Goal: Task Accomplishment & Management: Manage account settings

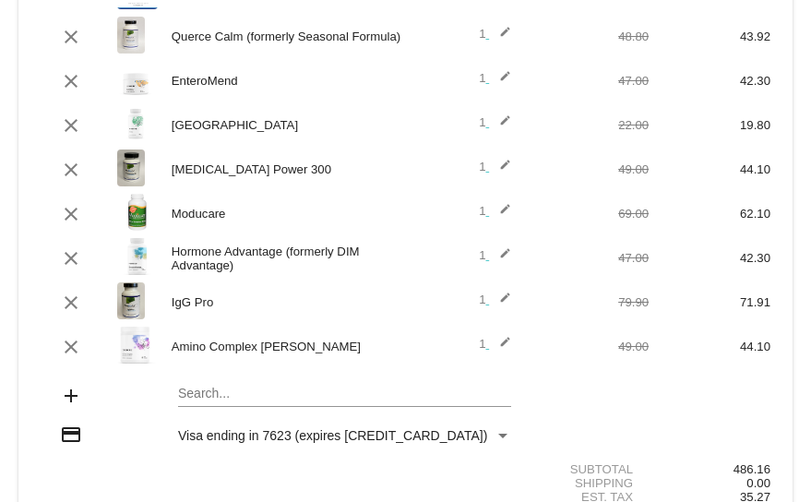
scroll to position [329, 0]
click at [187, 399] on mat-card "[DATE] [DATE] ( Change ) autorenew 11 items scheduled for Every 1 months ( Chan…" at bounding box center [405, 128] width 774 height 904
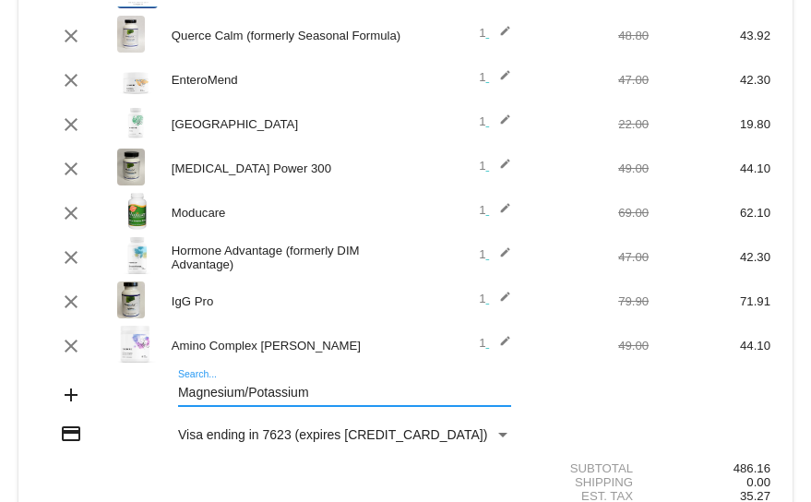
click at [198, 406] on div "Magnesium/Potassium Search..." at bounding box center [344, 388] width 333 height 36
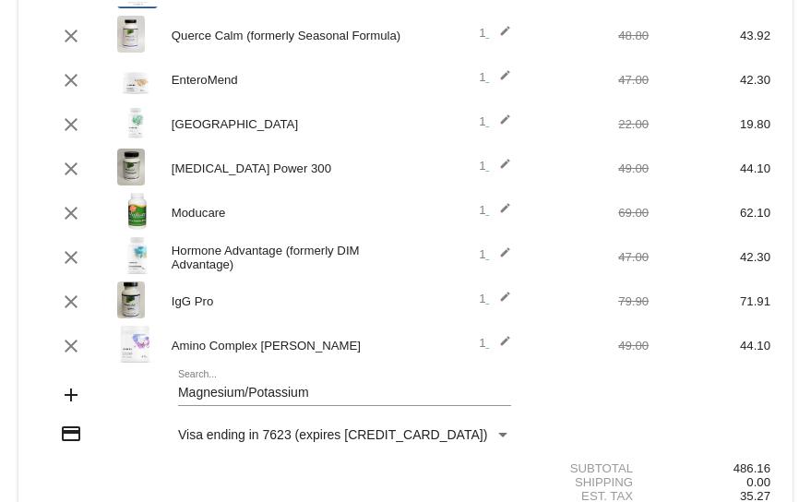
click at [186, 378] on div "Magnesium/Potassium Search..." at bounding box center [344, 388] width 333 height 36
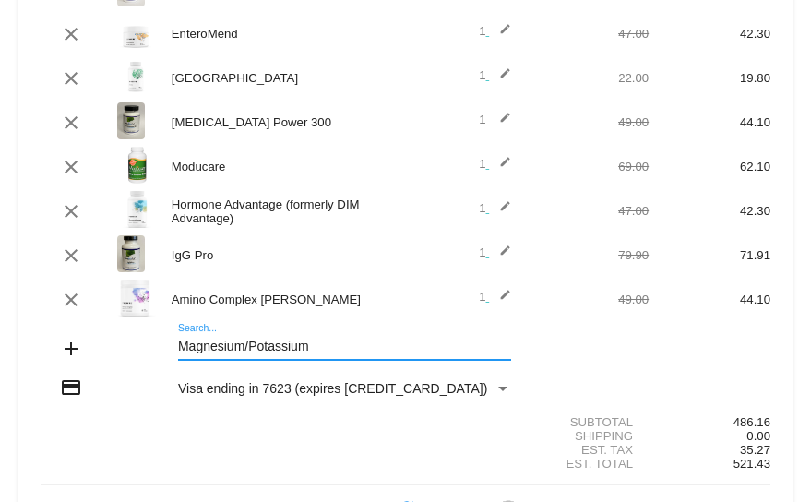
scroll to position [378, 0]
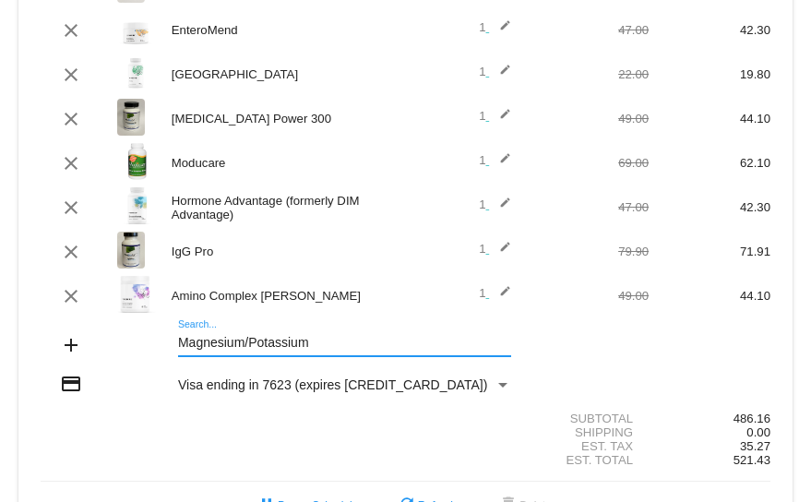
click at [246, 344] on input "Magnesium/Potassium" at bounding box center [344, 343] width 333 height 15
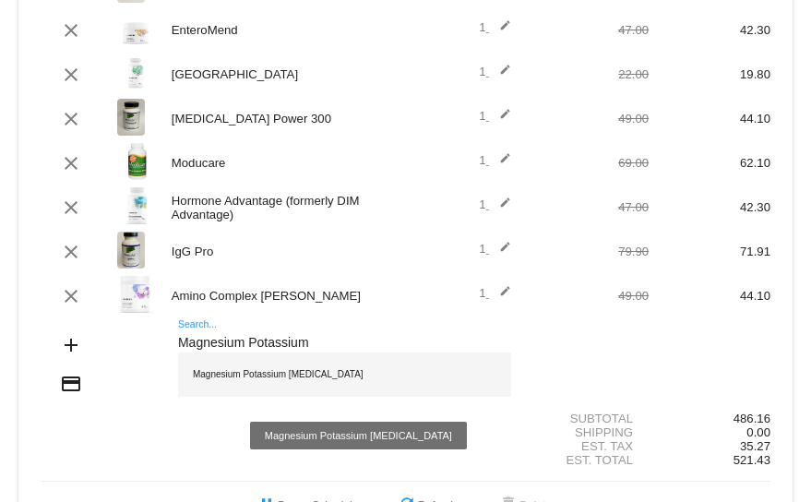
type input "Magnesium Potassium"
click at [245, 378] on div "Magnesium Potassium [MEDICAL_DATA]" at bounding box center [344, 375] width 333 height 44
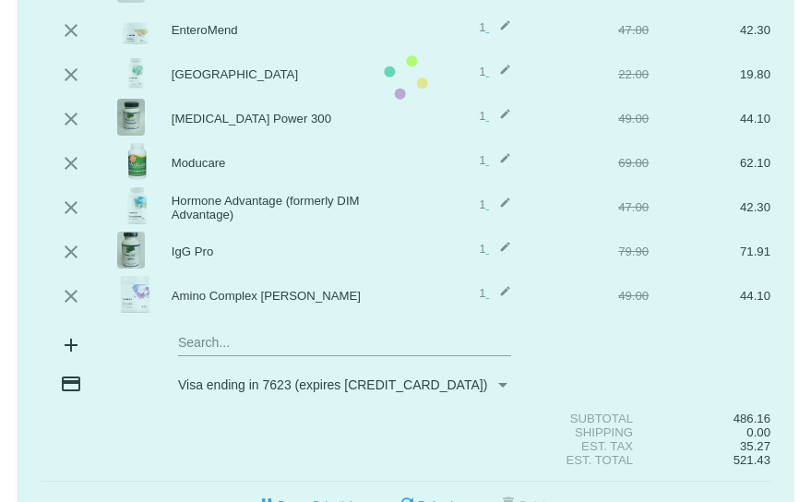
scroll to position [423, 0]
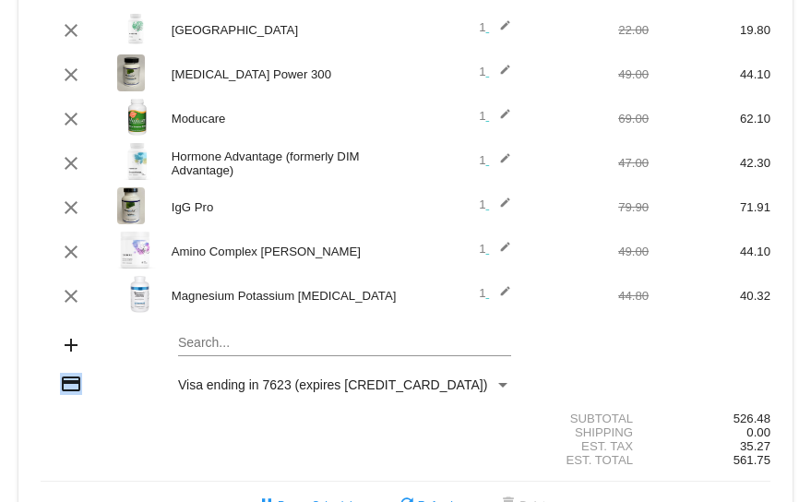
drag, startPoint x: 245, startPoint y: 379, endPoint x: 385, endPoint y: 359, distance: 141.8
click at [385, 359] on mat-card-content "Product Quantity Price Discounted Price clear Tri-Mag 1 edit 27.68 24.91 clear …" at bounding box center [406, 118] width 730 height 728
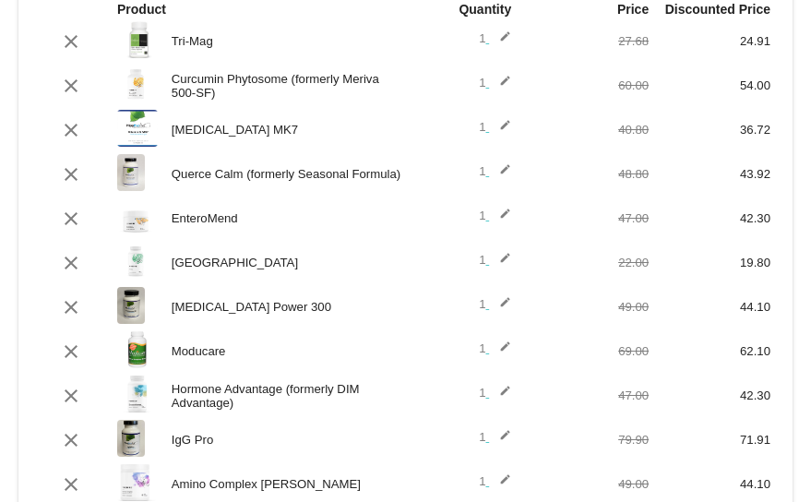
scroll to position [188, 0]
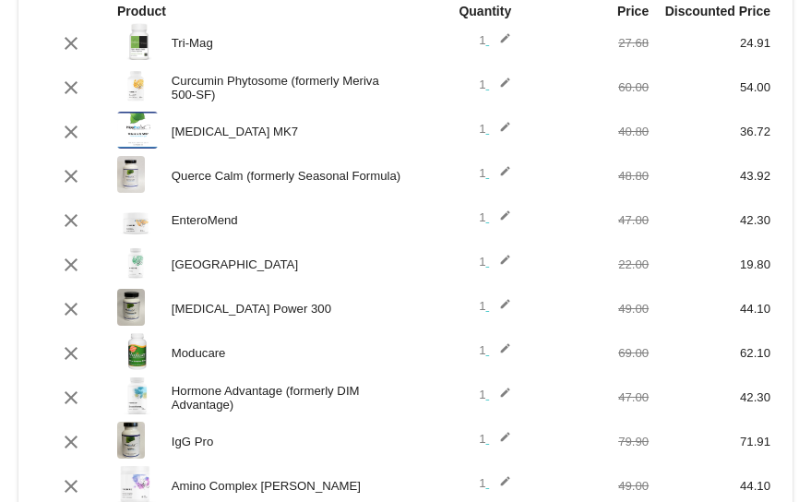
click at [494, 258] on mat-icon "edit" at bounding box center [500, 265] width 22 height 22
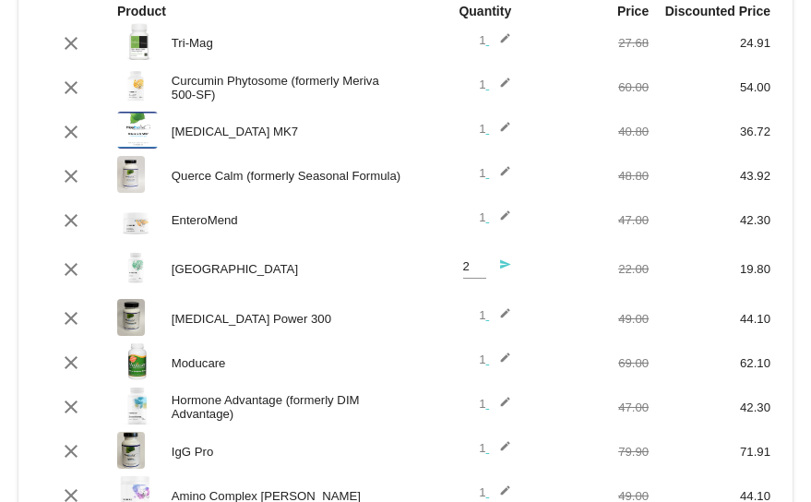
type input "2"
click at [472, 263] on input "2" at bounding box center [474, 267] width 23 height 14
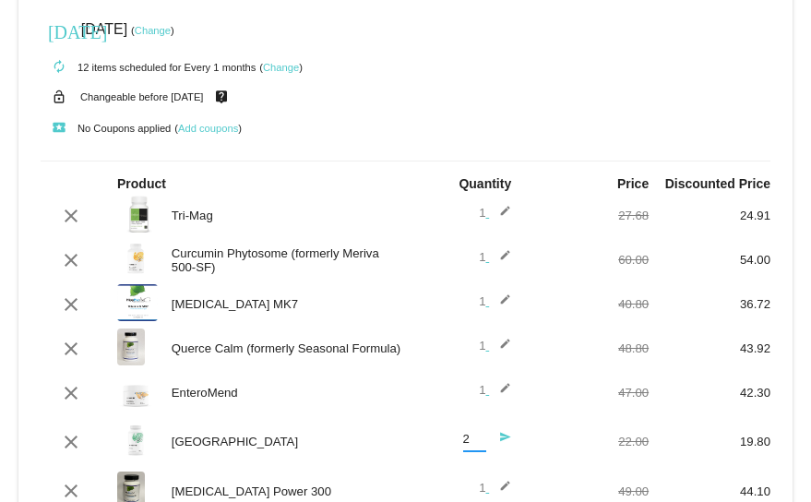
scroll to position [0, 0]
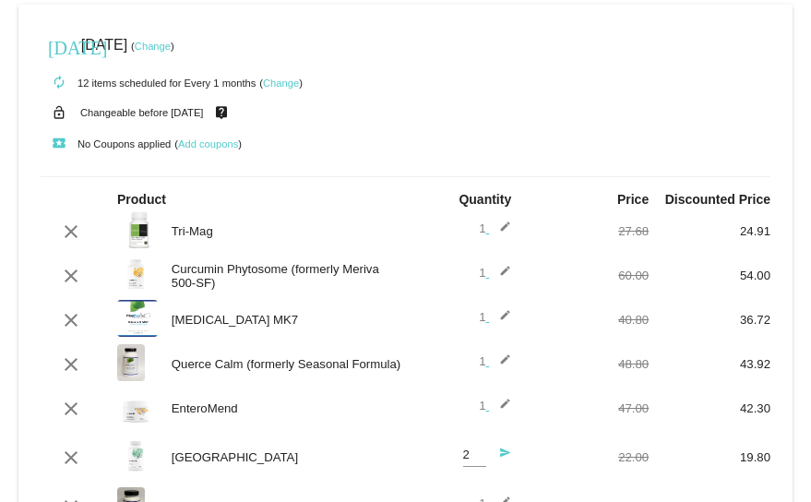
click at [171, 43] on link "Change" at bounding box center [153, 46] width 36 height 11
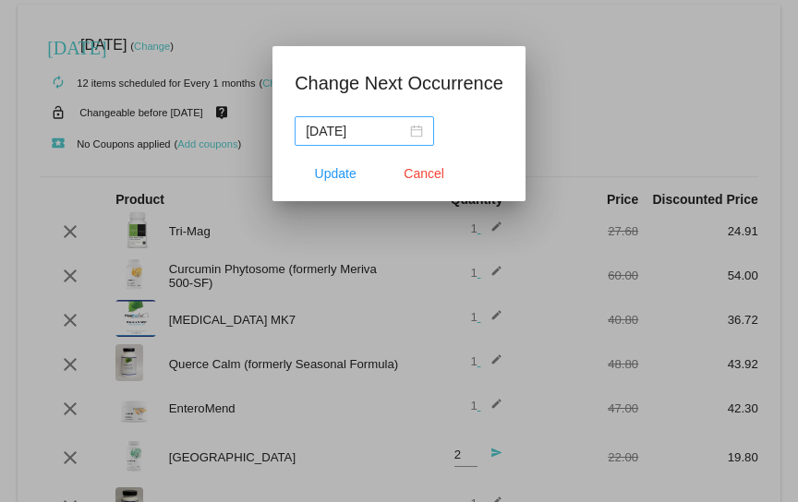
click at [411, 131] on div "[DATE]" at bounding box center [364, 131] width 117 height 20
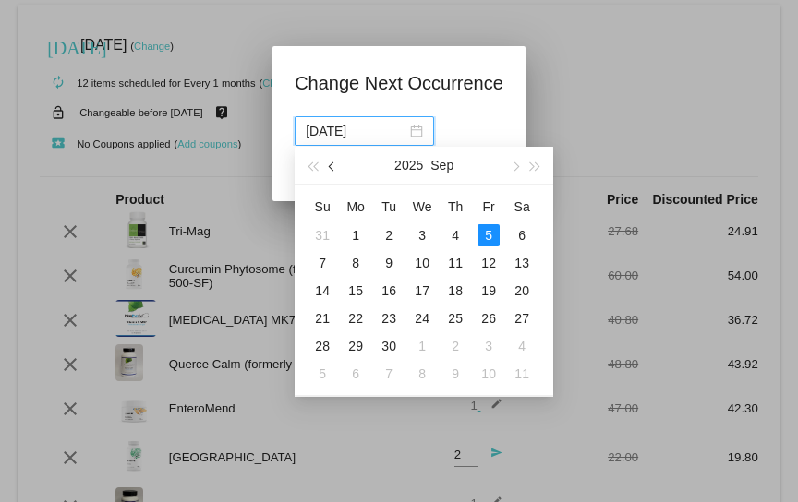
click at [329, 162] on button "button" at bounding box center [333, 165] width 20 height 37
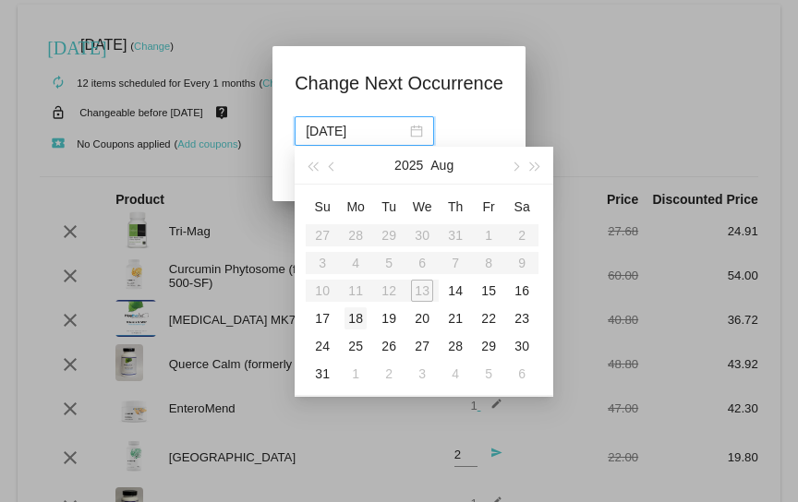
click at [354, 313] on div "18" at bounding box center [355, 318] width 22 height 22
type input "[DATE]"
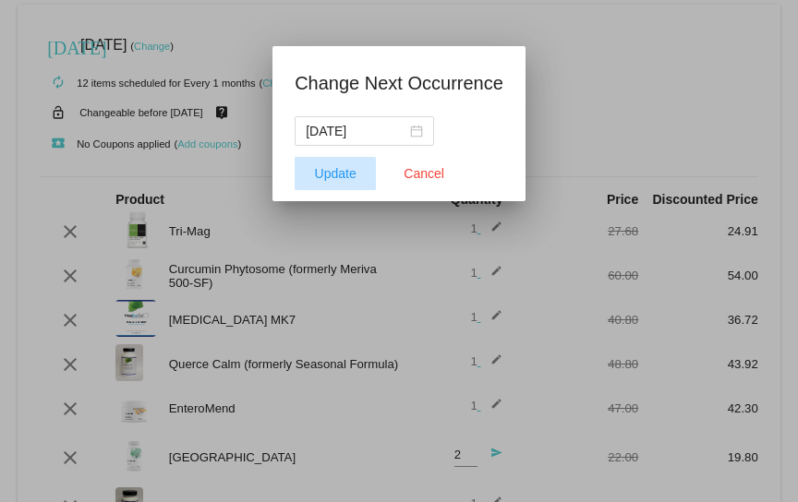
click at [333, 167] on span "Update" at bounding box center [336, 173] width 42 height 15
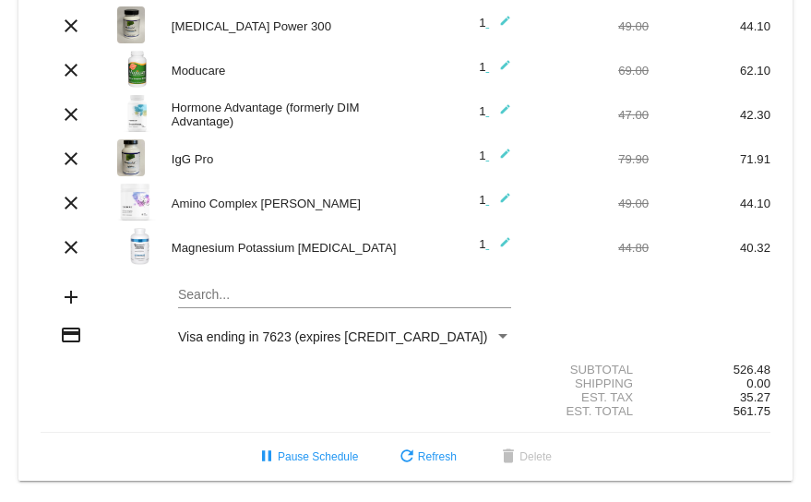
scroll to position [487, 0]
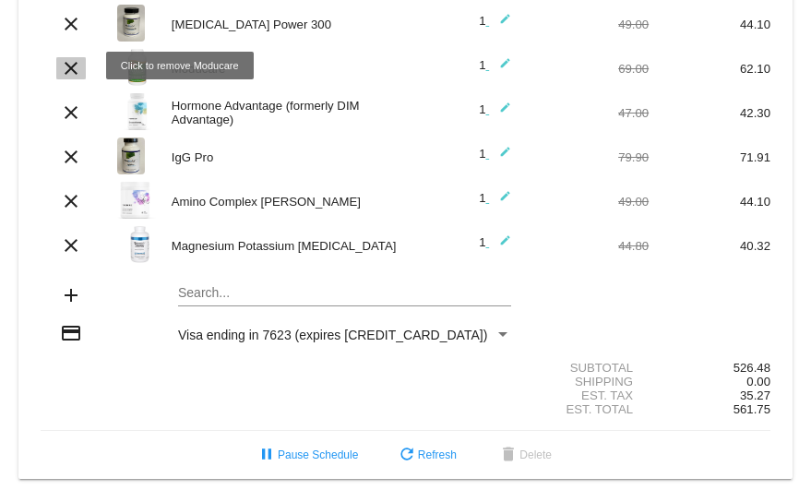
click at [72, 58] on mat-icon "clear" at bounding box center [71, 68] width 22 height 22
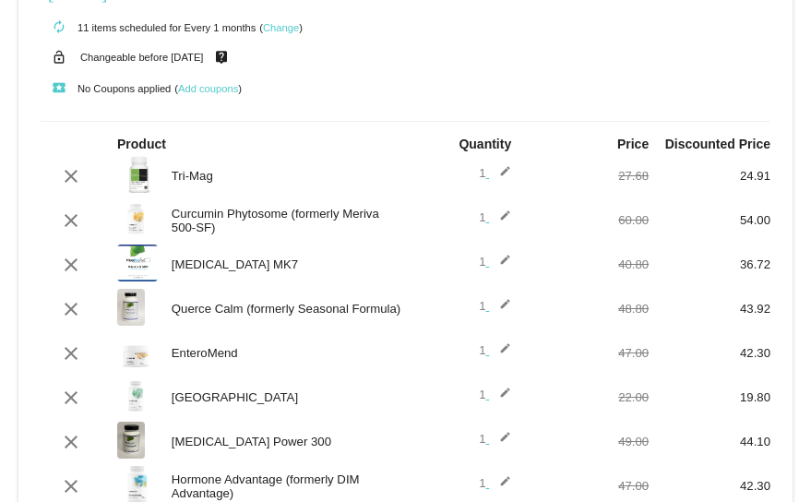
scroll to position [0, 0]
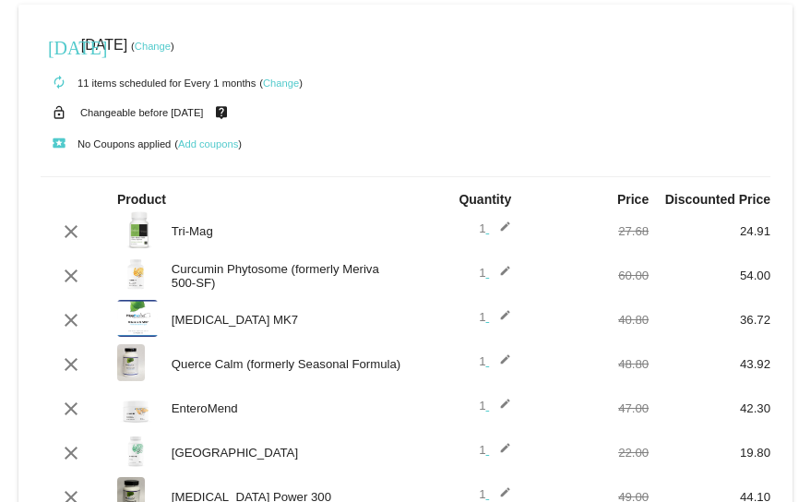
click at [171, 42] on link "Change" at bounding box center [153, 46] width 36 height 11
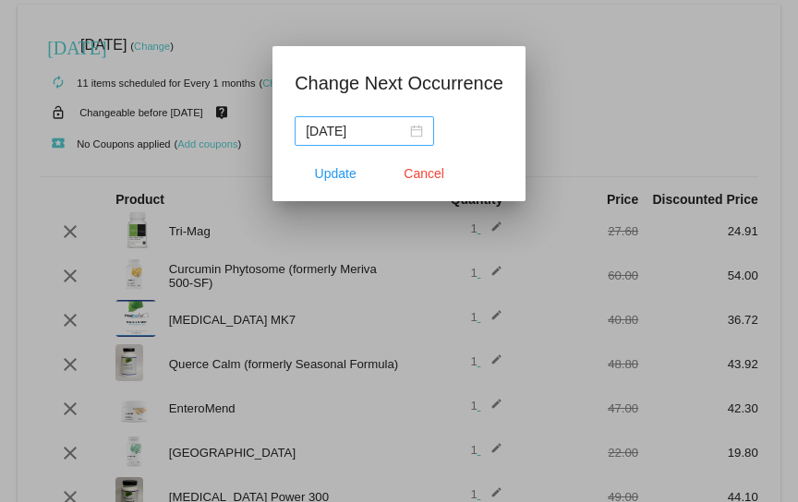
click at [414, 134] on div "[DATE]" at bounding box center [364, 131] width 117 height 20
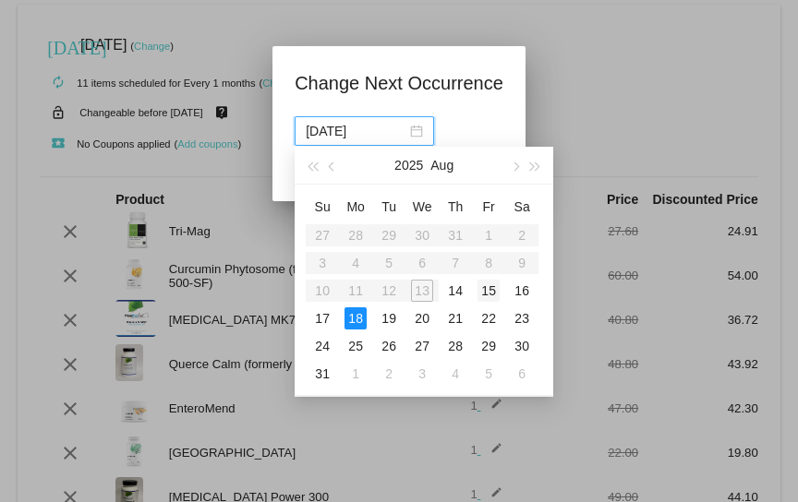
click at [490, 290] on div "15" at bounding box center [488, 291] width 22 height 22
type input "[DATE]"
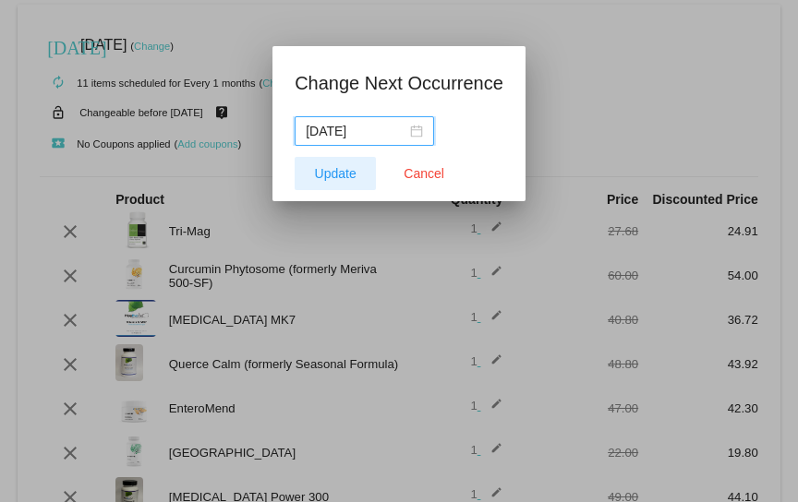
click at [334, 171] on span "Update" at bounding box center [336, 173] width 42 height 15
